Goal: Information Seeking & Learning: Learn about a topic

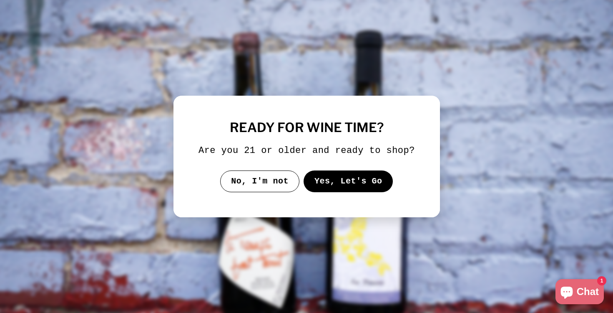
click at [335, 192] on button "Yes, Let's Go" at bounding box center [348, 181] width 90 height 22
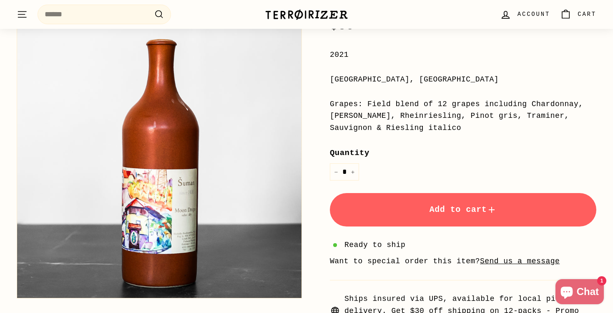
scroll to position [38, 0]
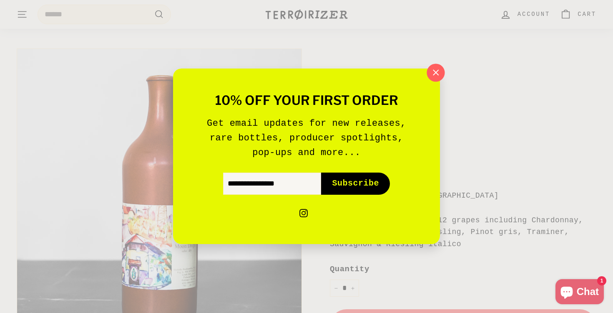
click at [431, 69] on icon "button" at bounding box center [436, 72] width 13 height 13
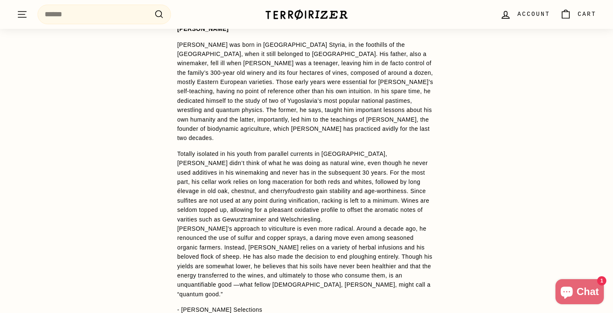
scroll to position [615, 0]
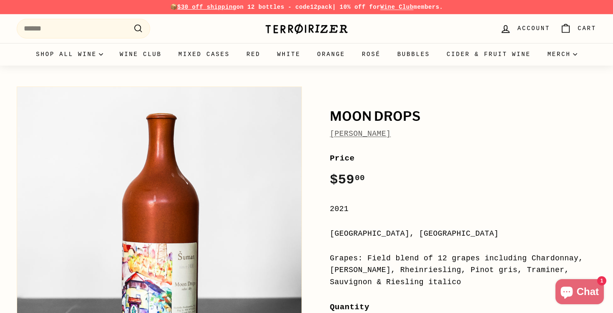
click at [353, 133] on link "[PERSON_NAME]" at bounding box center [360, 133] width 61 height 8
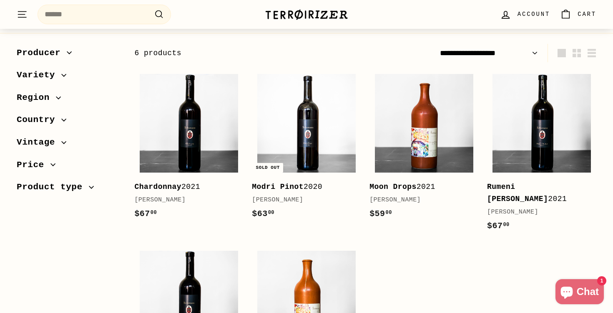
scroll to position [176, 0]
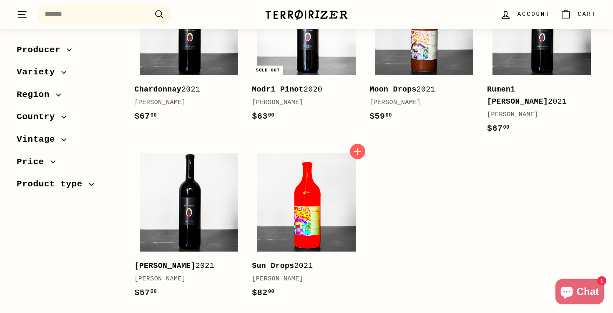
click at [356, 201] on img at bounding box center [306, 202] width 98 height 98
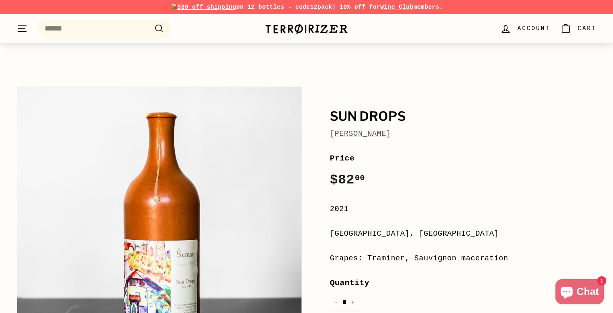
scroll to position [91, 0]
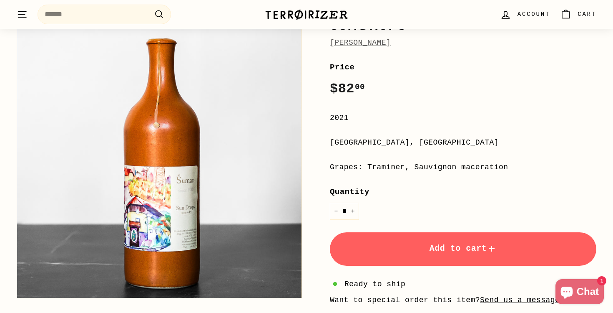
drag, startPoint x: 376, startPoint y: 167, endPoint x: 476, endPoint y: 168, distance: 99.7
click at [476, 168] on div "Grapes: Traminer, Sauvignon maceration" at bounding box center [463, 167] width 267 height 12
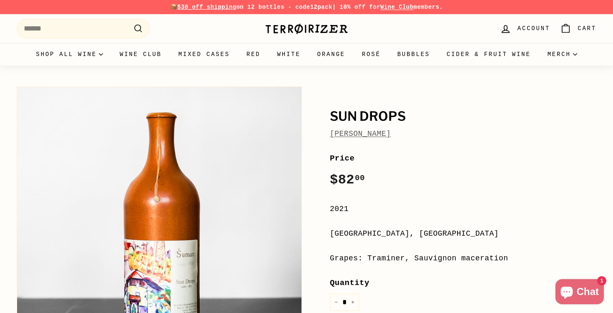
scroll to position [118, 0]
